Goal: Find specific page/section: Find specific page/section

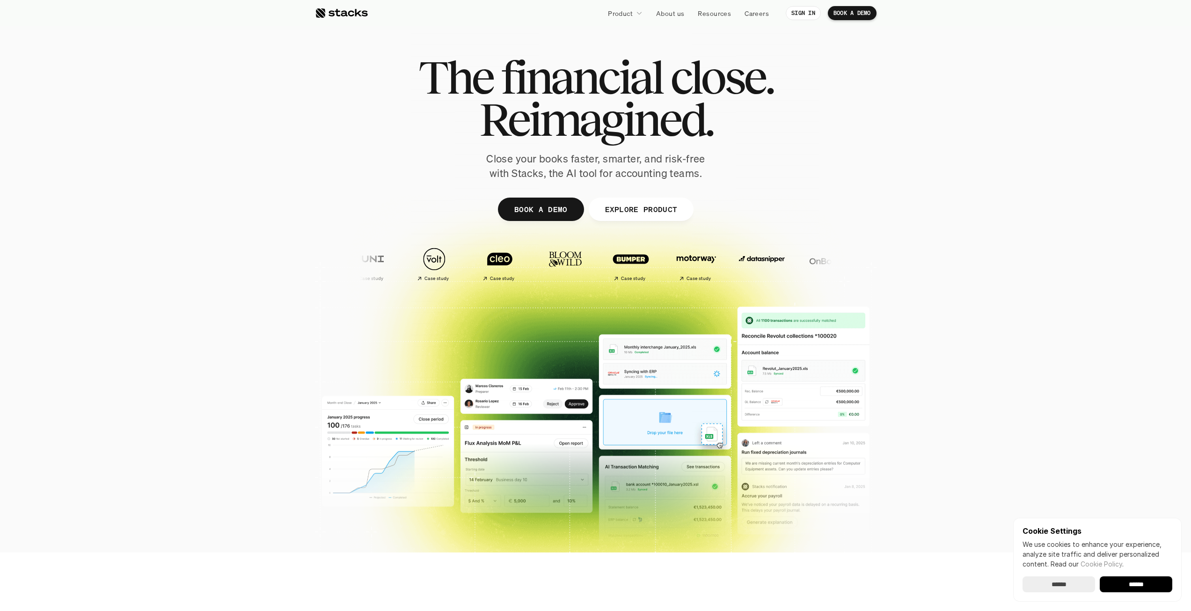
click at [1143, 583] on input "******" at bounding box center [1135, 584] width 73 height 16
click at [615, 208] on p "EXPLORE PRODUCT" at bounding box center [640, 209] width 73 height 14
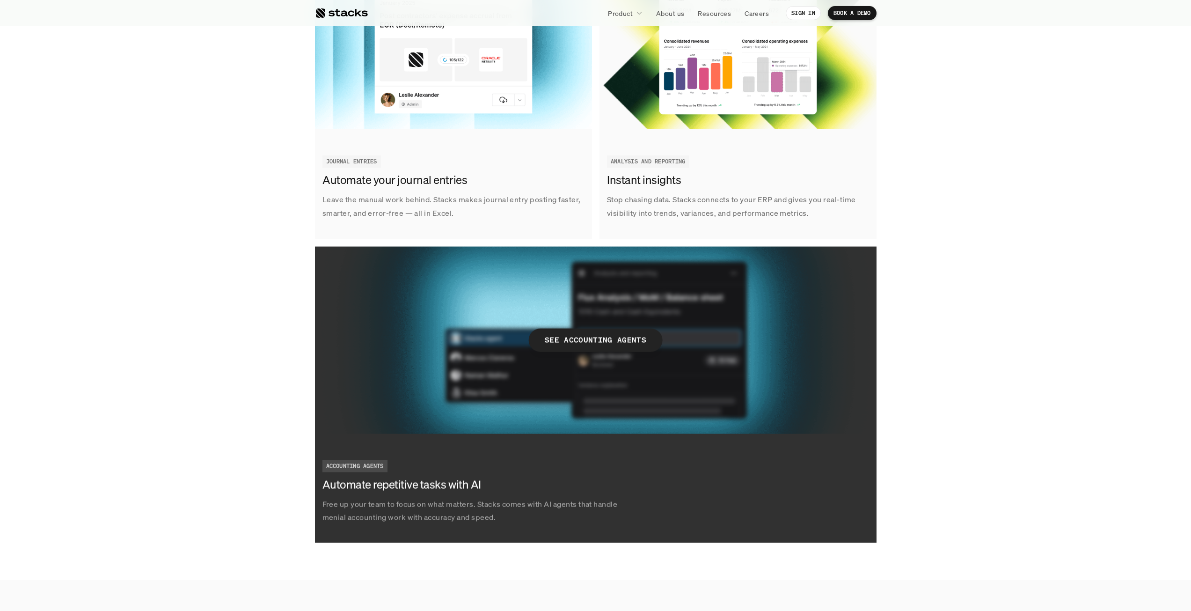
scroll to position [1416, 0]
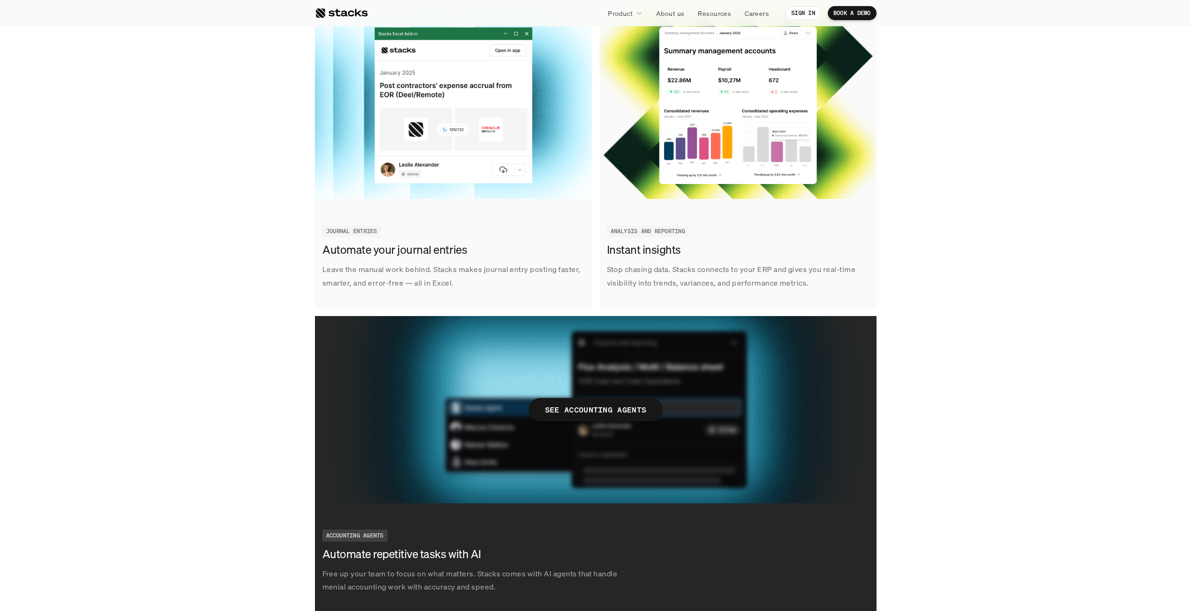
click at [611, 415] on p "SEE ACCOUNTING AGENTS" at bounding box center [596, 409] width 102 height 14
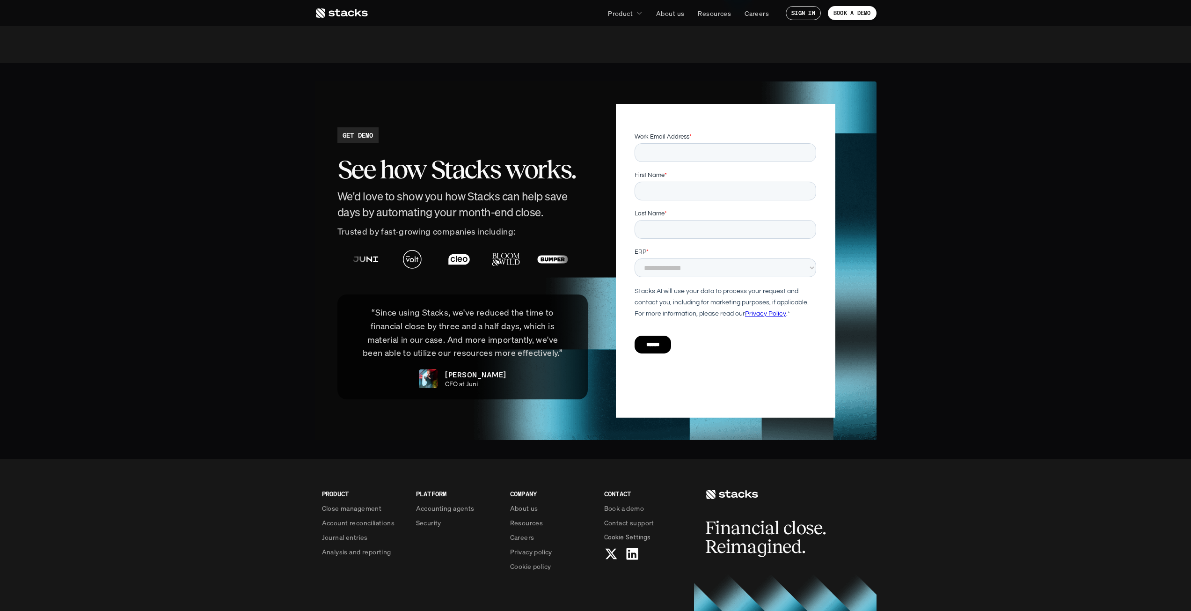
scroll to position [1791, 0]
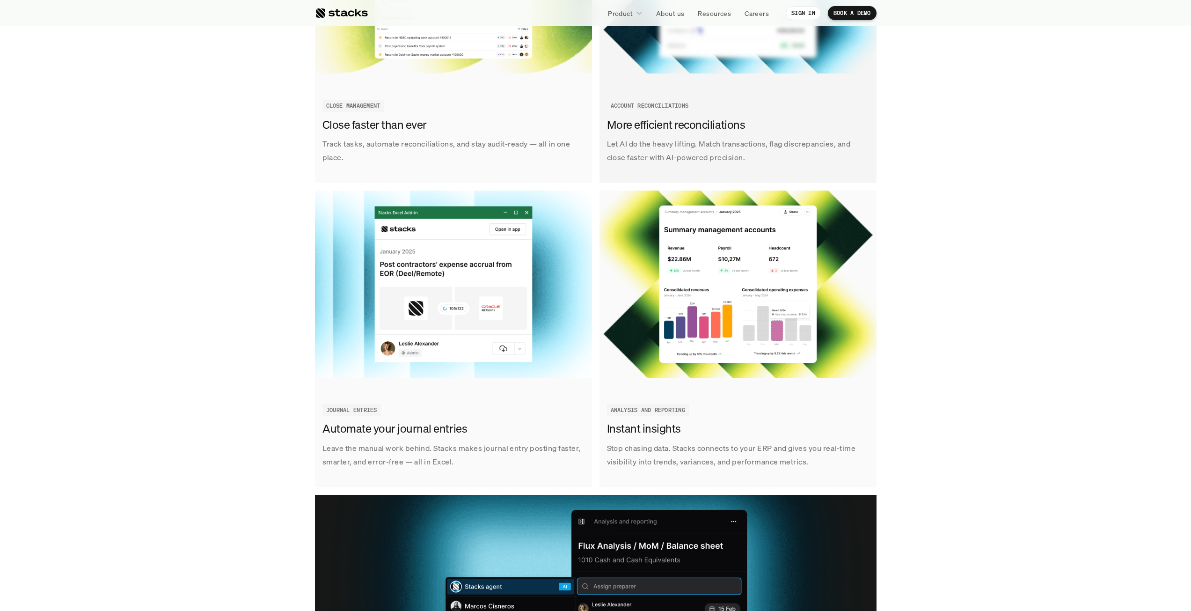
scroll to position [1359, 0]
